Goal: Information Seeking & Learning: Learn about a topic

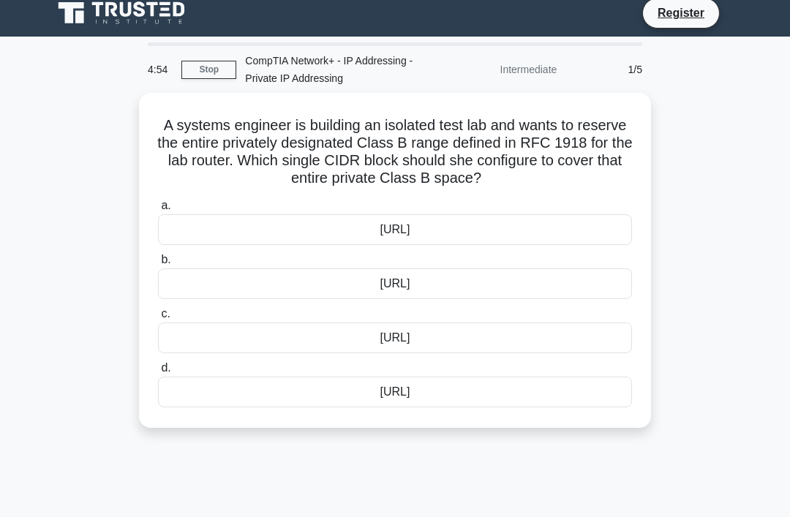
scroll to position [11, 0]
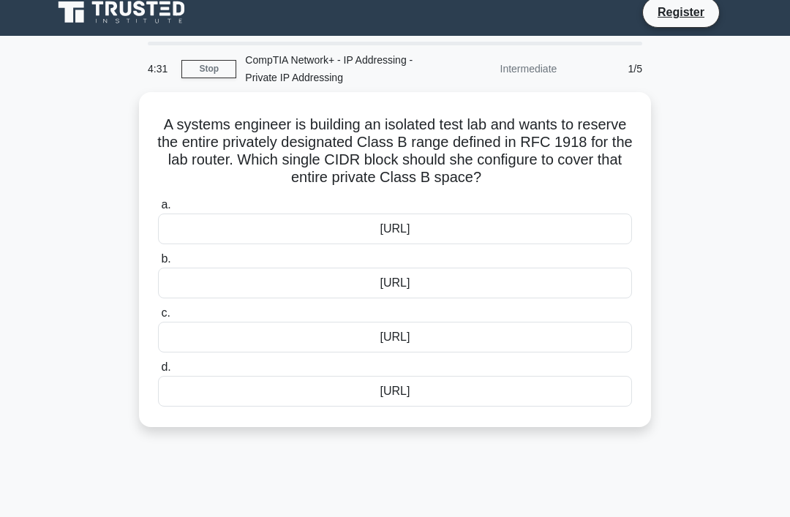
click at [620, 280] on div "172.16.0.0/16" at bounding box center [395, 283] width 474 height 31
click at [158, 264] on input "b. 172.16.0.0/16" at bounding box center [158, 259] width 0 height 10
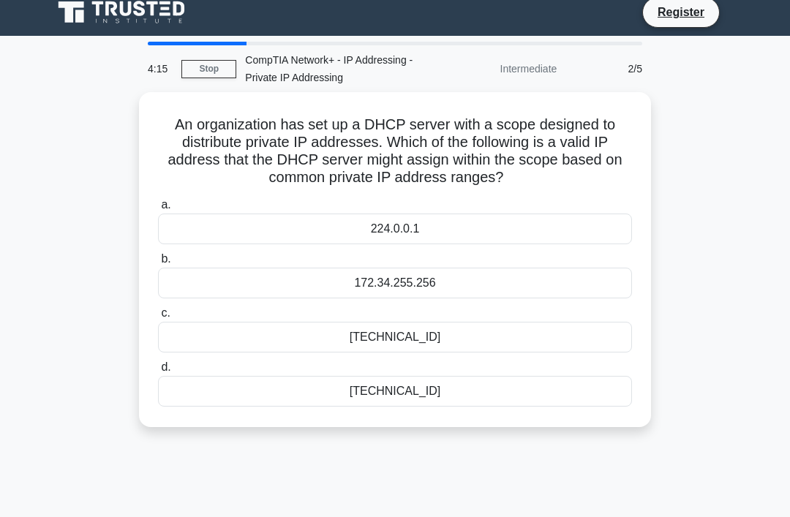
click at [485, 384] on div "192.168.45.67" at bounding box center [395, 391] width 474 height 31
click at [158, 372] on input "d. 192.168.45.67" at bounding box center [158, 368] width 0 height 10
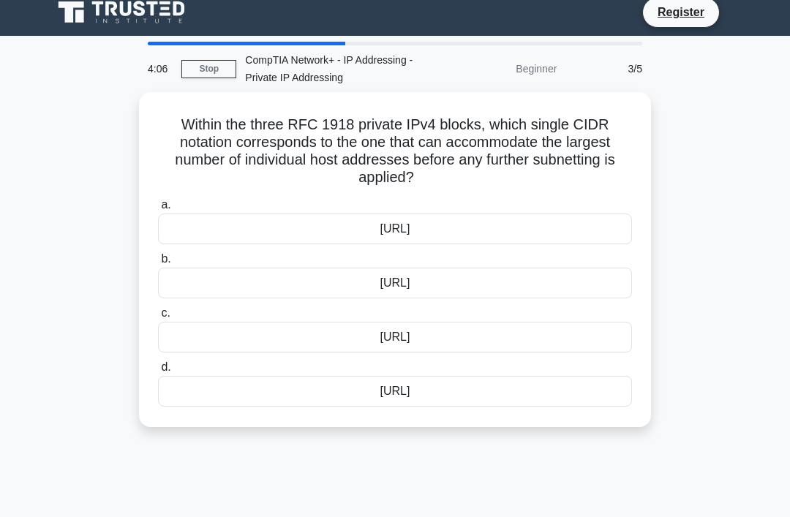
click at [484, 333] on div "10.0.0.0/8" at bounding box center [395, 337] width 474 height 31
click at [158, 318] on input "c. 10.0.0.0/8" at bounding box center [158, 313] width 0 height 10
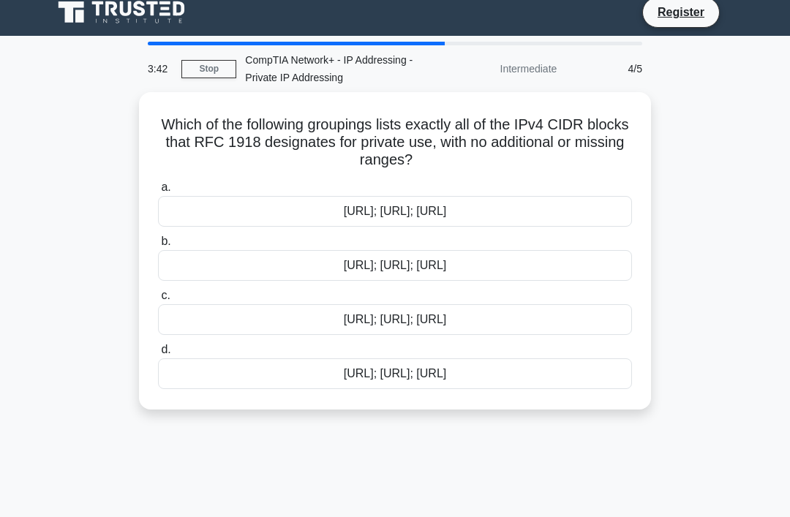
click at [509, 267] on div "10.0.0.0/8; 172.16.0.0/12; 192.168.0.0/16" at bounding box center [395, 265] width 474 height 31
click at [158, 246] on input "b. 10.0.0.0/8; 172.16.0.0/12; 192.168.0.0/16" at bounding box center [158, 242] width 0 height 10
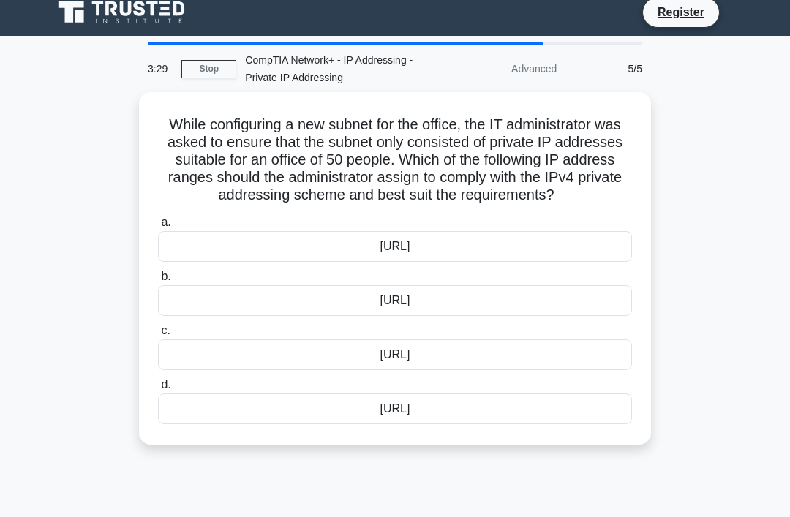
click at [523, 310] on div "10.13.37.0/28" at bounding box center [395, 300] width 474 height 31
click at [158, 281] on input "b. 10.13.37.0/28" at bounding box center [158, 277] width 0 height 10
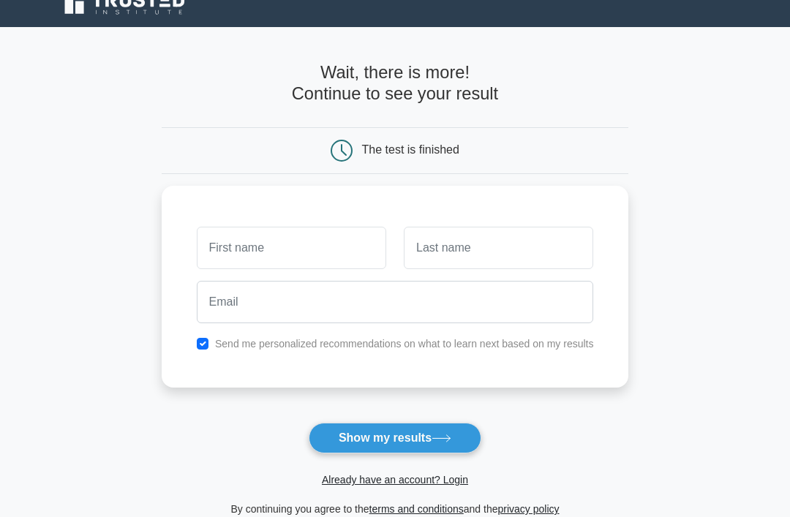
click at [458, 441] on button "Show my results" at bounding box center [394, 438] width 173 height 31
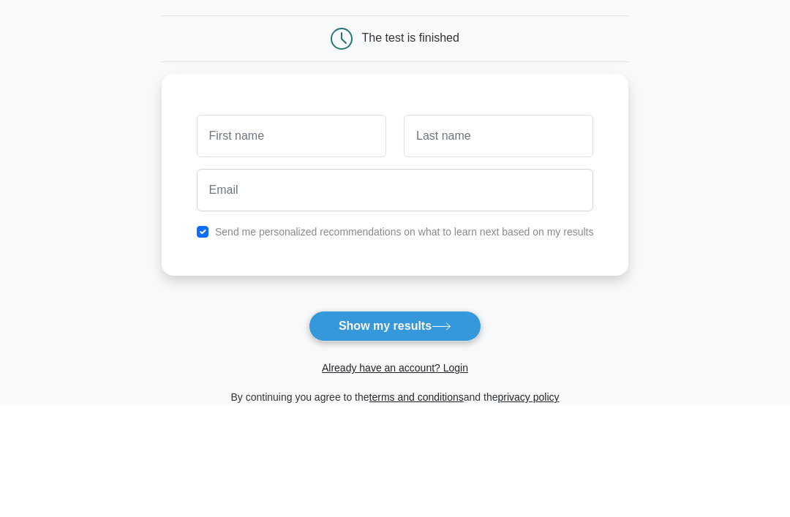
click at [722, 182] on main "Wait, there is more! Continue to see your result The test is finished and the" at bounding box center [395, 291] width 790 height 526
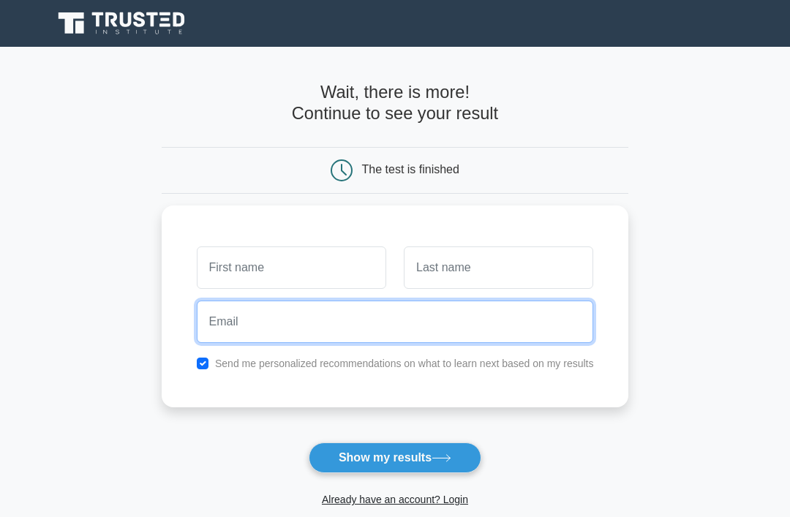
click at [285, 326] on input "email" at bounding box center [395, 321] width 397 height 42
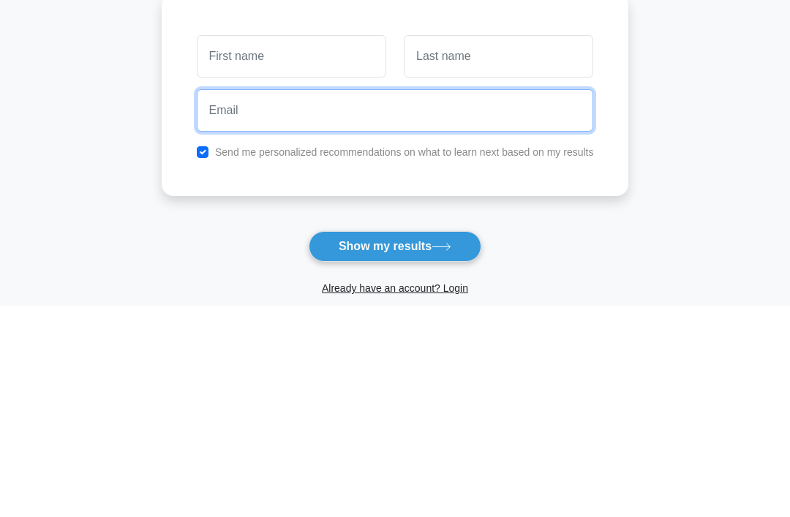
paste input "[EMAIL_ADDRESS][DOMAIN_NAME]"
type input "[EMAIL_ADDRESS][DOMAIN_NAME]"
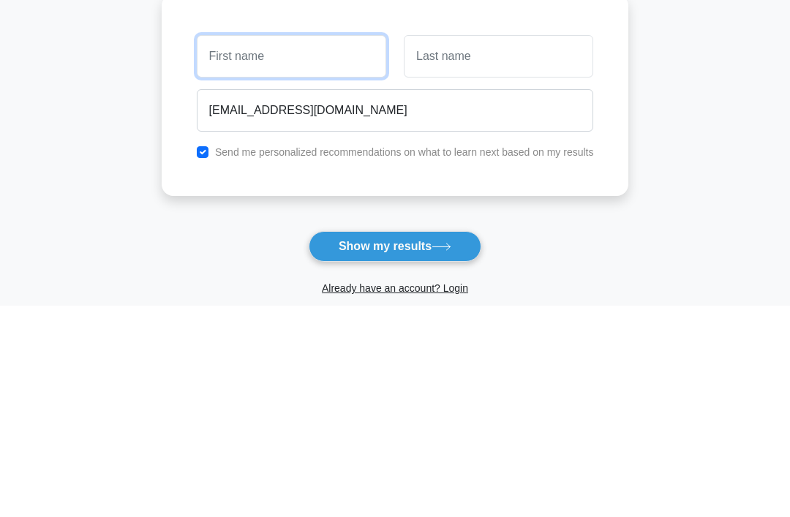
click at [294, 246] on input "text" at bounding box center [291, 267] width 189 height 42
type input "F"
type input "[PERSON_NAME]"
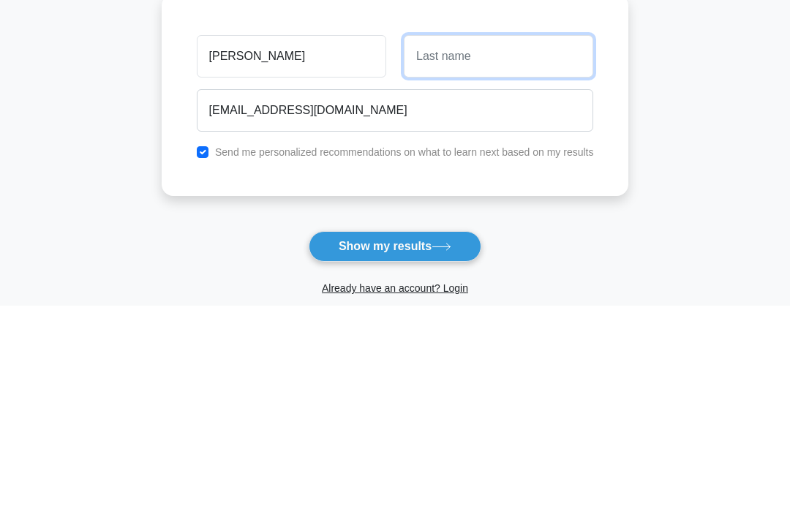
click at [532, 246] on input "text" at bounding box center [498, 267] width 189 height 42
type input "Doe"
click at [716, 117] on main "Wait, there is more! Continue to see your result The test is finished [PERSON_N…" at bounding box center [395, 310] width 790 height 526
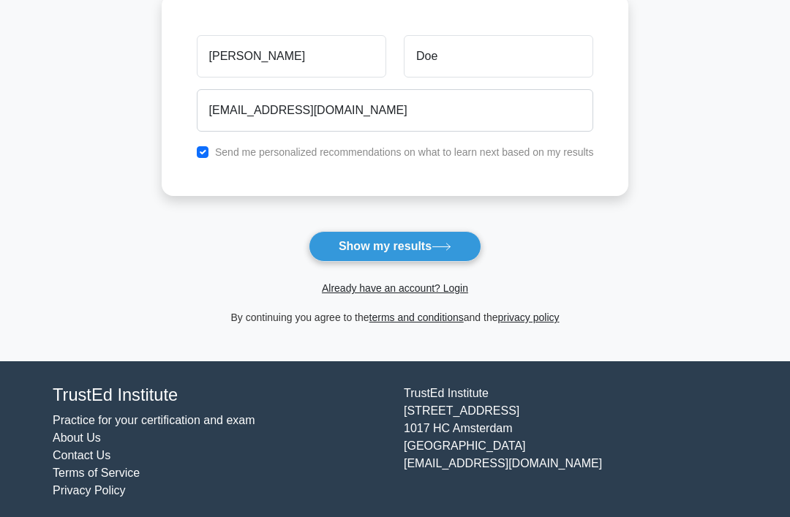
click at [197, 154] on input "checkbox" at bounding box center [203, 152] width 12 height 12
checkbox input "false"
click at [450, 255] on button "Show my results" at bounding box center [394, 246] width 173 height 31
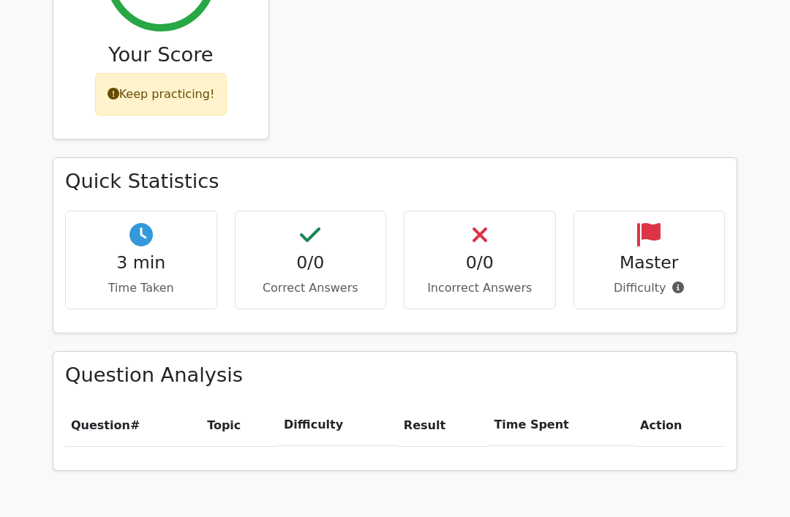
scroll to position [695, 0]
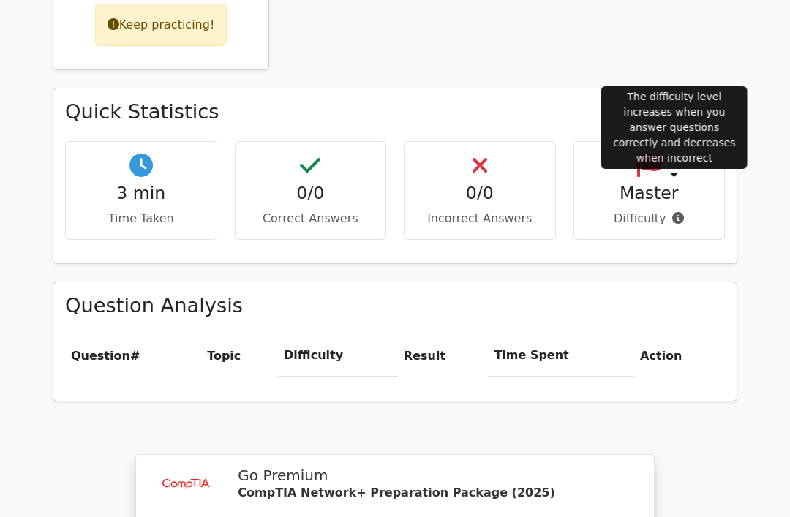
click at [675, 178] on div at bounding box center [675, 175] width 10 height 4
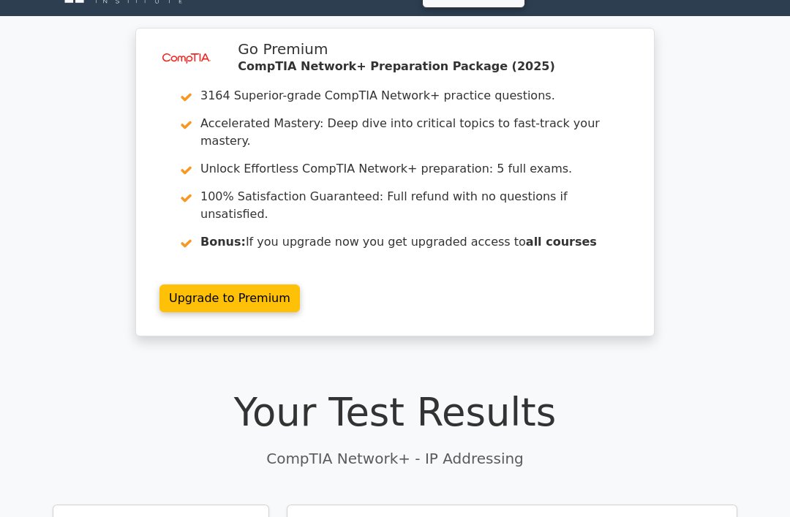
scroll to position [0, 0]
